Goal: Information Seeking & Learning: Check status

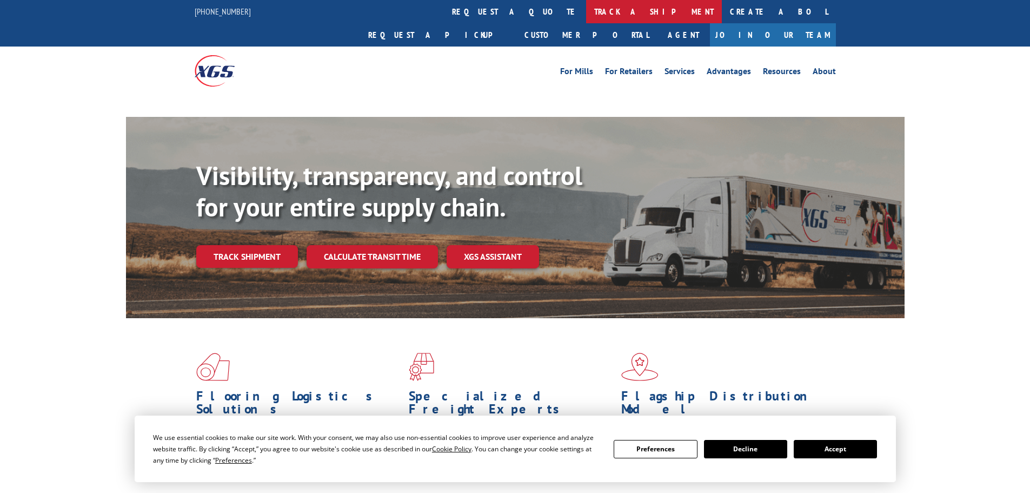
click at [586, 11] on link "track a shipment" at bounding box center [654, 11] width 136 height 23
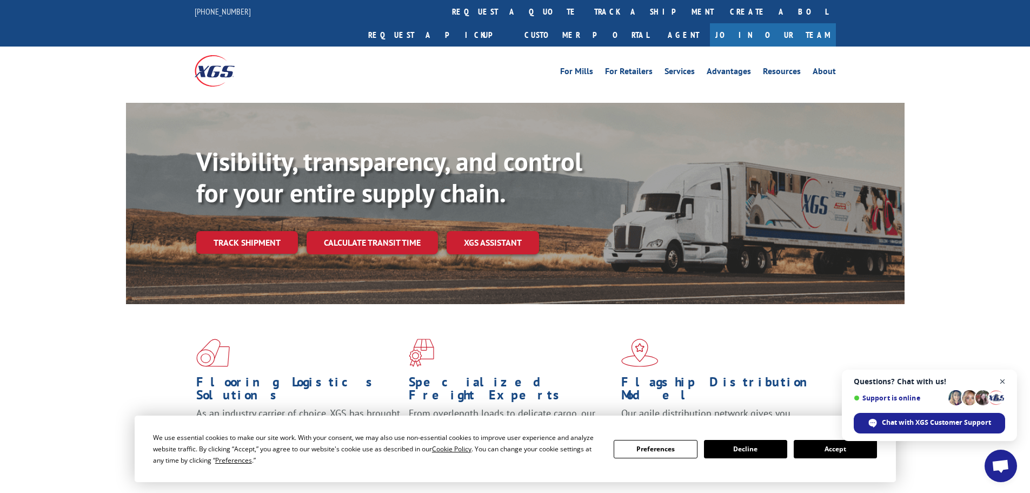
click at [1002, 380] on span "Close chat" at bounding box center [1003, 382] width 14 height 14
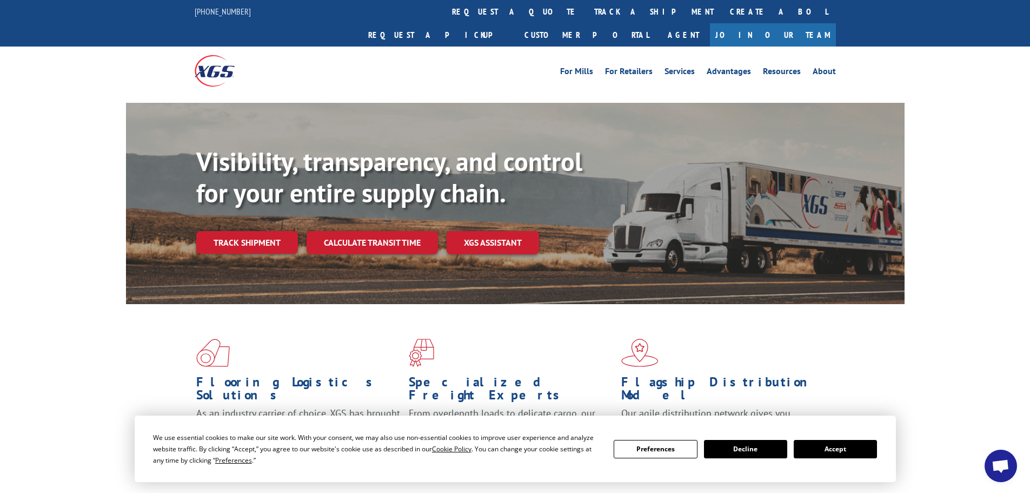
click at [862, 448] on button "Accept" at bounding box center [835, 449] width 83 height 18
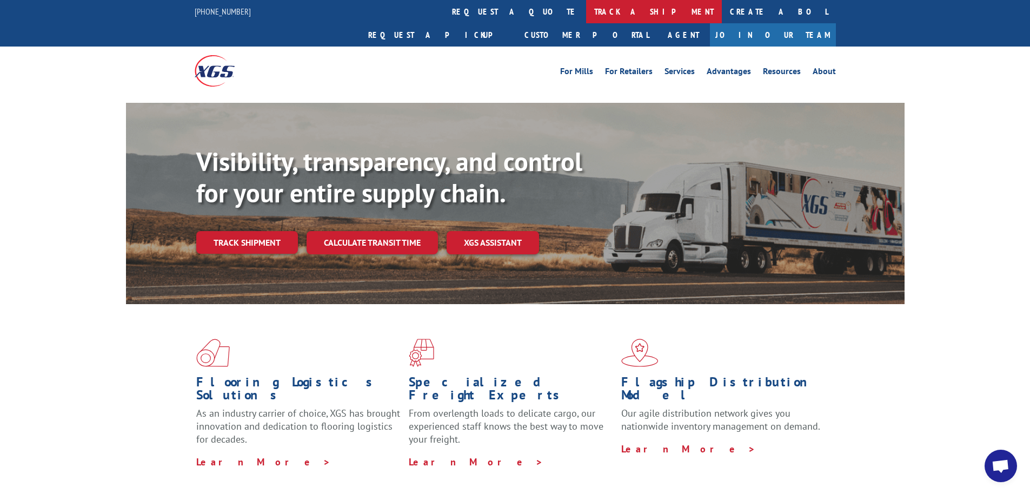
click at [586, 18] on link "track a shipment" at bounding box center [654, 11] width 136 height 23
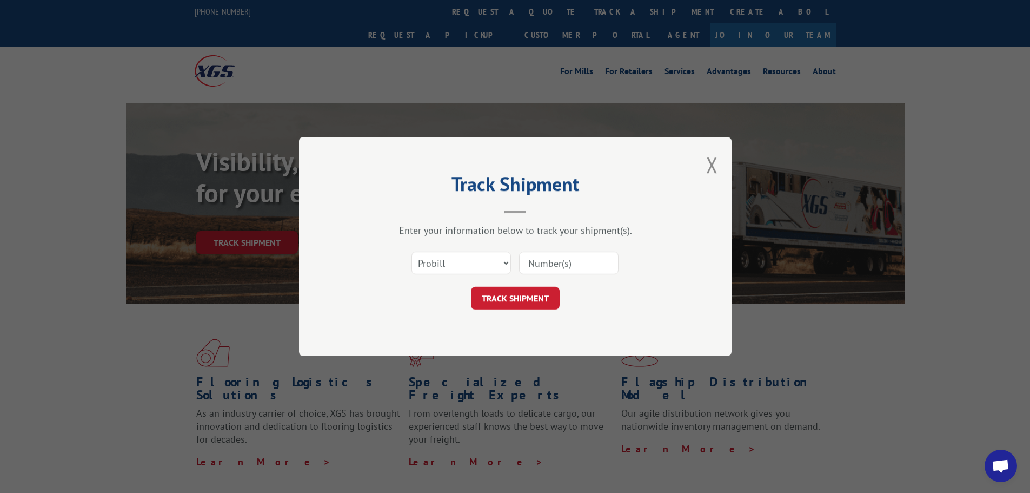
click at [550, 273] on input at bounding box center [568, 262] width 99 height 23
paste input "17523744"
type input "17523744"
click at [509, 303] on button "TRACK SHIPMENT" at bounding box center [515, 298] width 89 height 23
